Goal: Check status

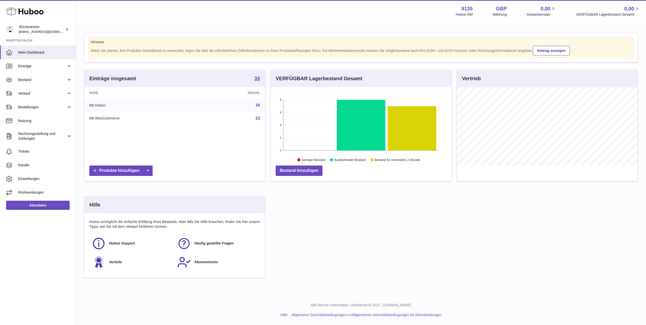
scroll to position [79, 181]
click at [21, 95] on span "Verkauf" at bounding box center [42, 93] width 48 height 5
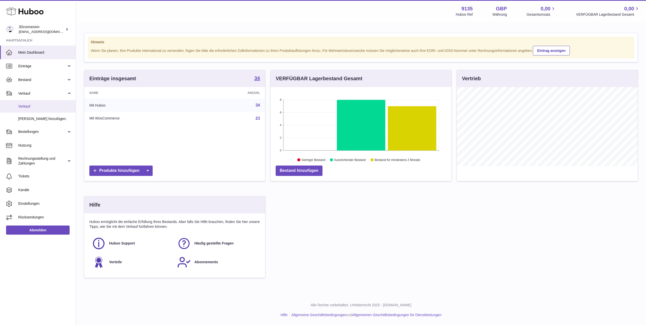
click at [30, 112] on link "Verkauf" at bounding box center [38, 106] width 76 height 12
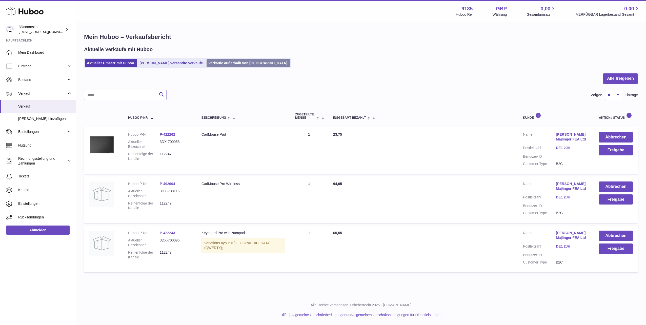
click at [224, 61] on link "Verkäufe außerhalb von [GEOGRAPHIC_DATA]." at bounding box center [248, 63] width 83 height 8
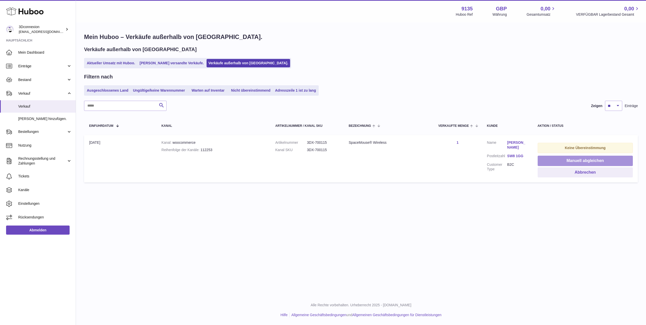
click at [573, 157] on button "Manuell abgleichen" at bounding box center [585, 161] width 95 height 10
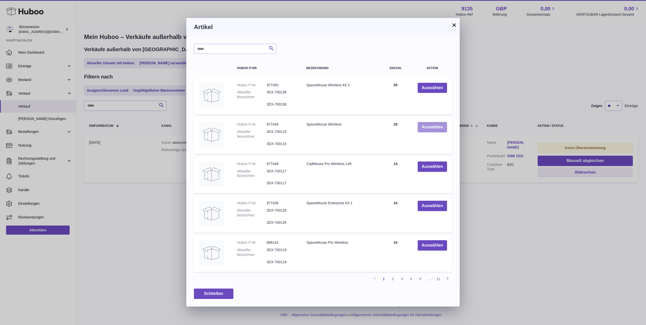
click at [423, 128] on button "Auswählen" at bounding box center [432, 127] width 29 height 10
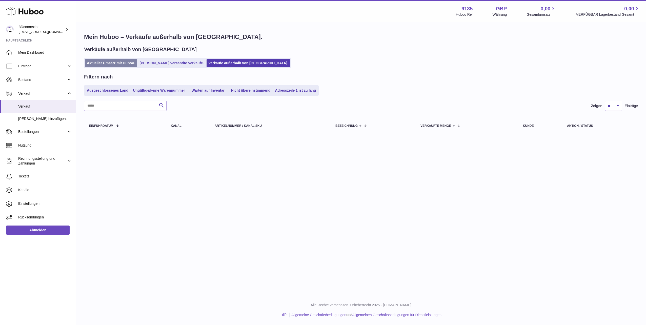
click at [117, 63] on link "Aktueller Umsatz mit Huboo." at bounding box center [111, 63] width 52 height 8
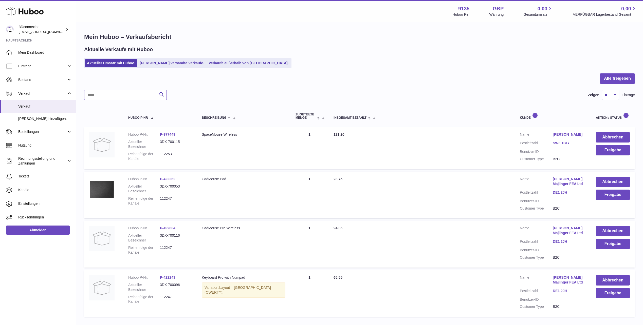
click at [118, 98] on input "text" at bounding box center [125, 95] width 83 height 10
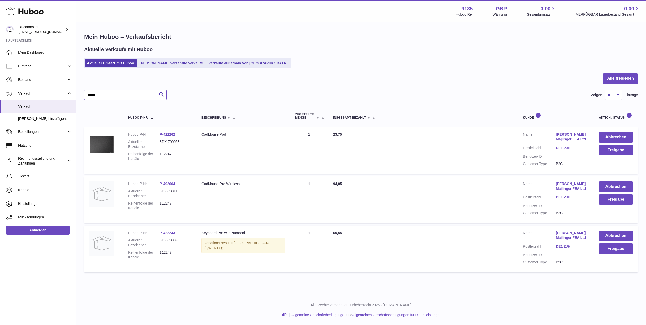
type input "******"
click at [622, 154] on button "Freigabe" at bounding box center [616, 150] width 34 height 10
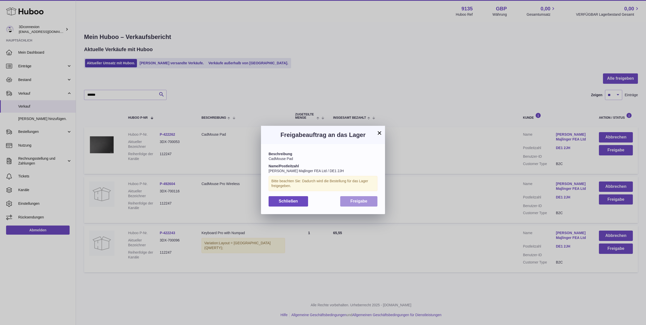
click at [357, 202] on span "Freigabe" at bounding box center [359, 201] width 17 height 4
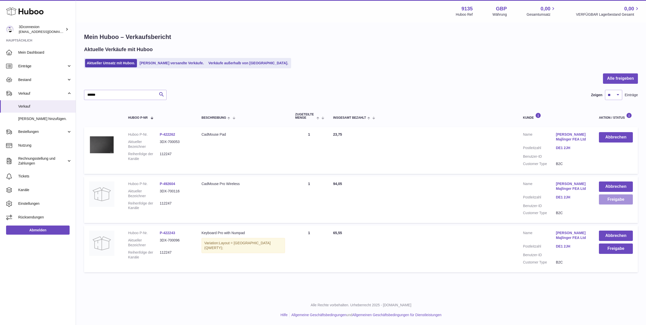
click at [618, 200] on button "Freigabe" at bounding box center [616, 200] width 34 height 10
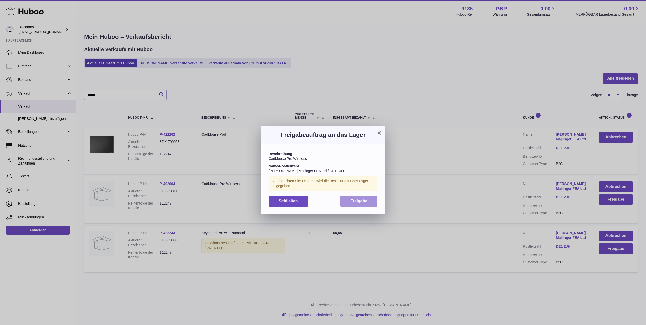
click at [351, 200] on span "Freigabe" at bounding box center [359, 201] width 17 height 4
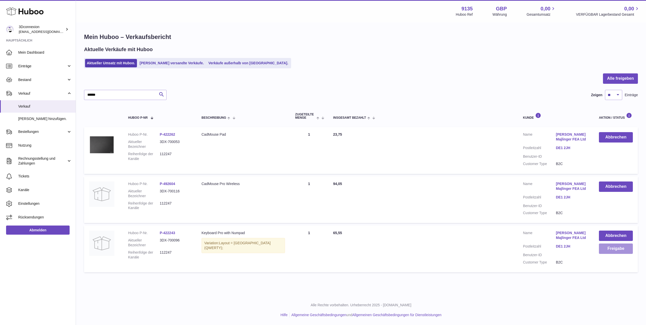
click at [621, 251] on button "Freigabe" at bounding box center [616, 249] width 34 height 10
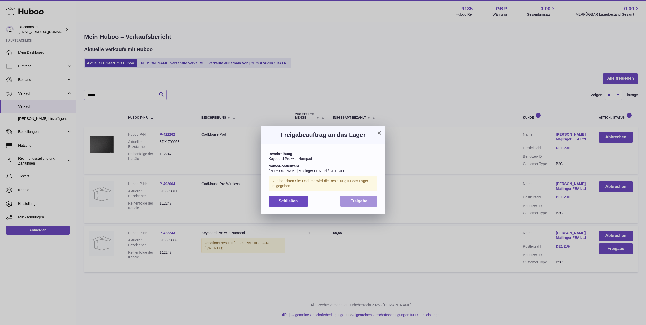
click at [345, 196] on div "Beschreibung Keyboard Pro with Numpad Name/Postleitzahl [PERSON_NAME] Majlinger…" at bounding box center [323, 179] width 124 height 70
click at [360, 204] on button "Freigabe" at bounding box center [358, 201] width 37 height 10
